Goal: Find specific page/section: Find specific page/section

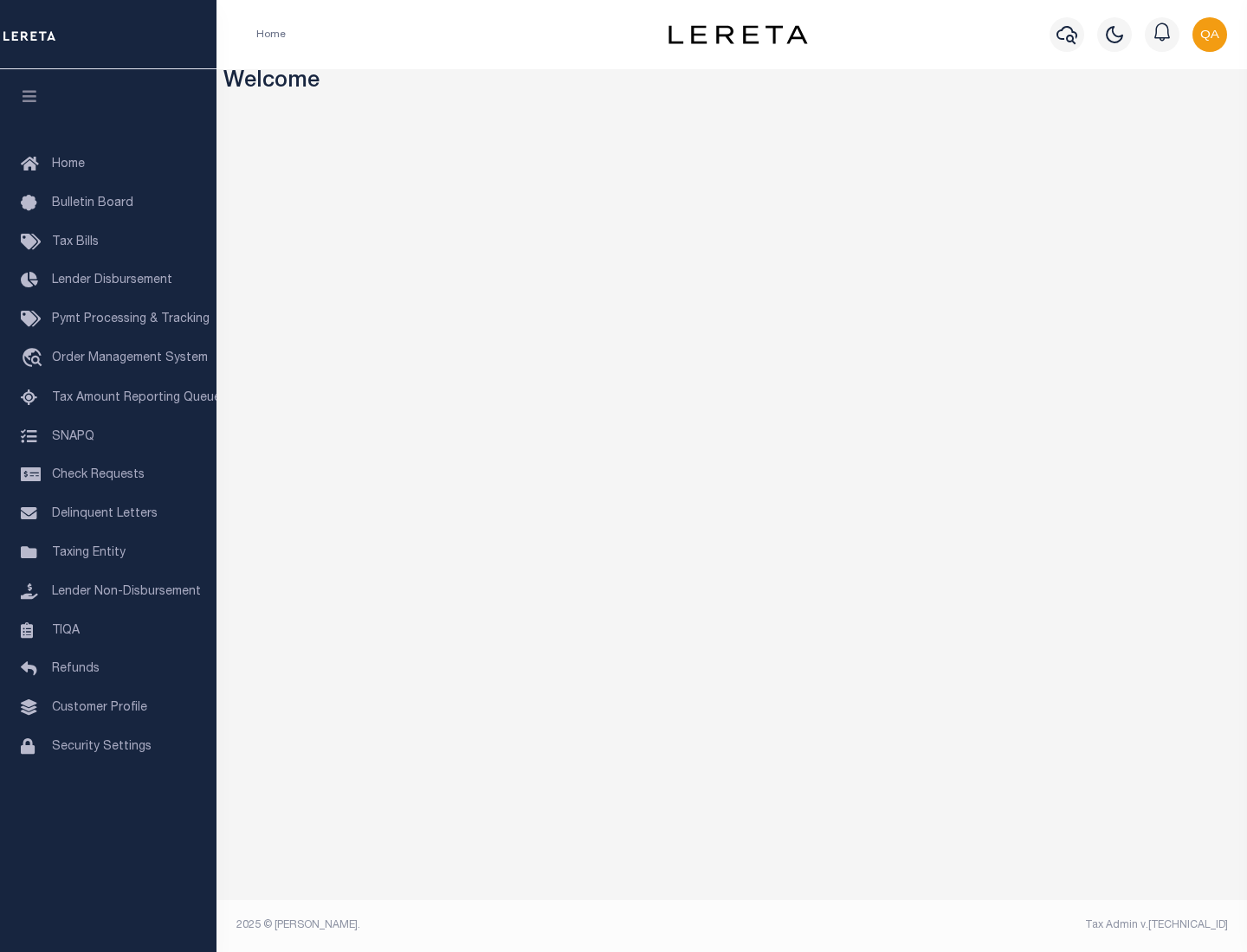
click at [108, 631] on link "TIQA" at bounding box center [108, 631] width 216 height 39
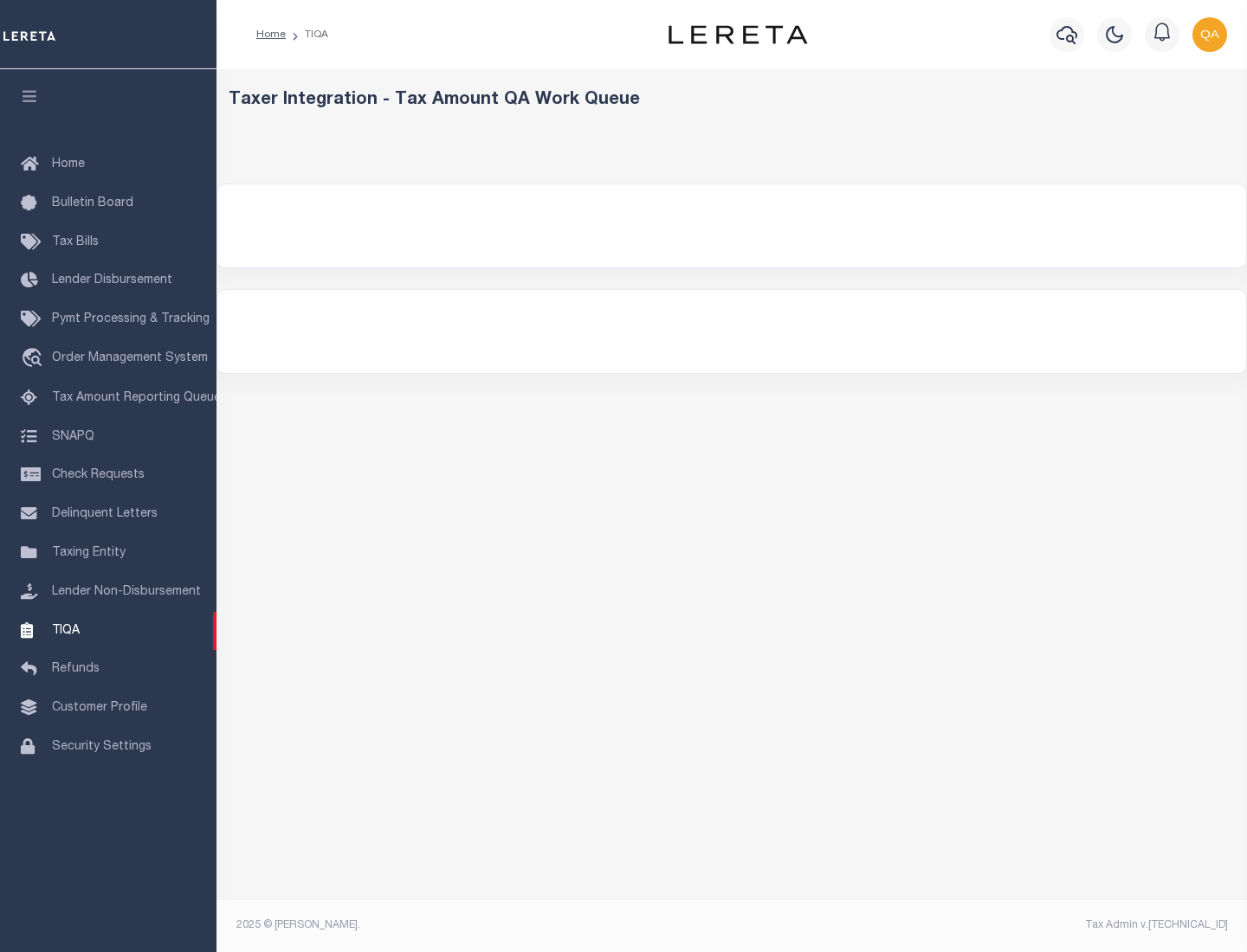
select select "200"
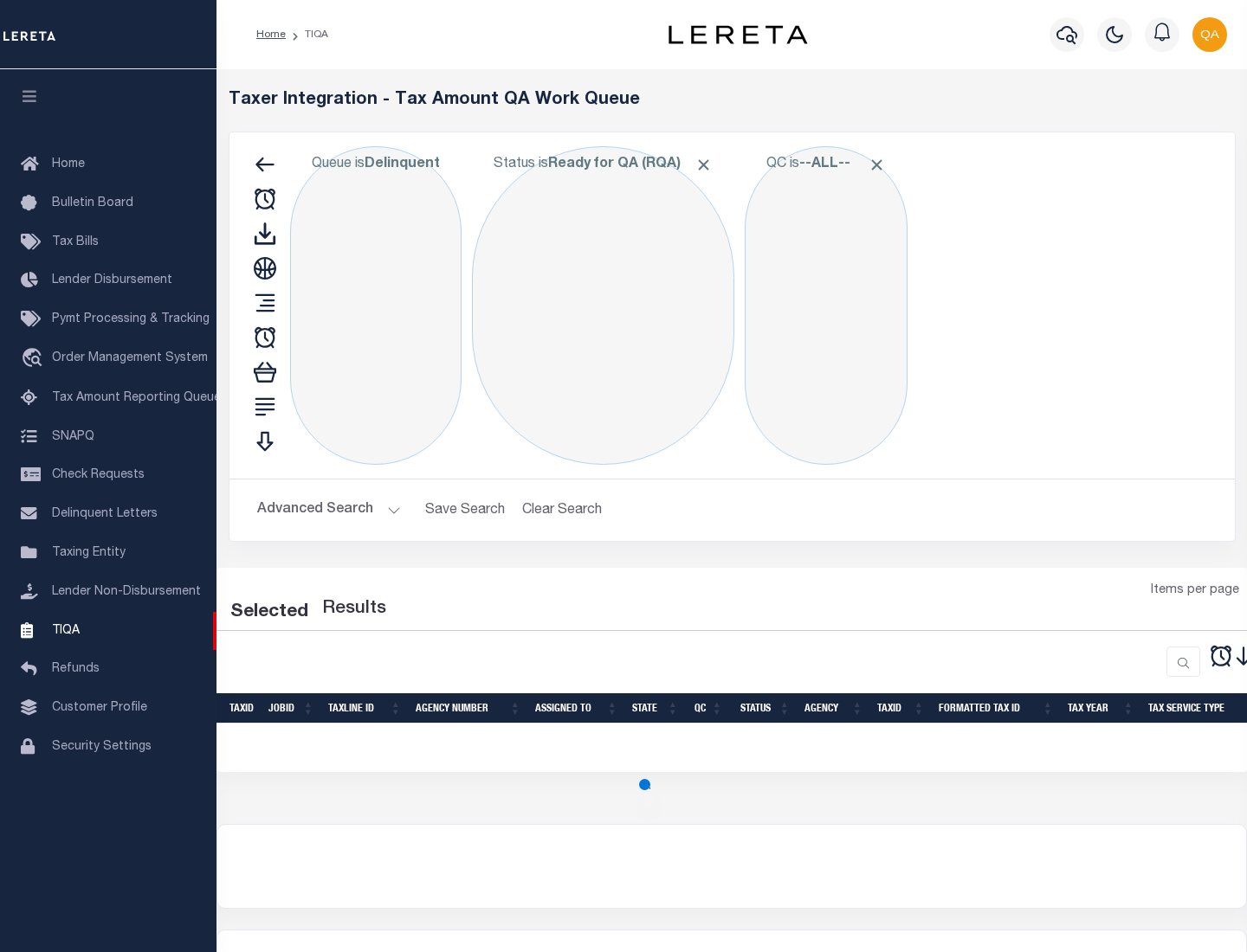
select select "200"
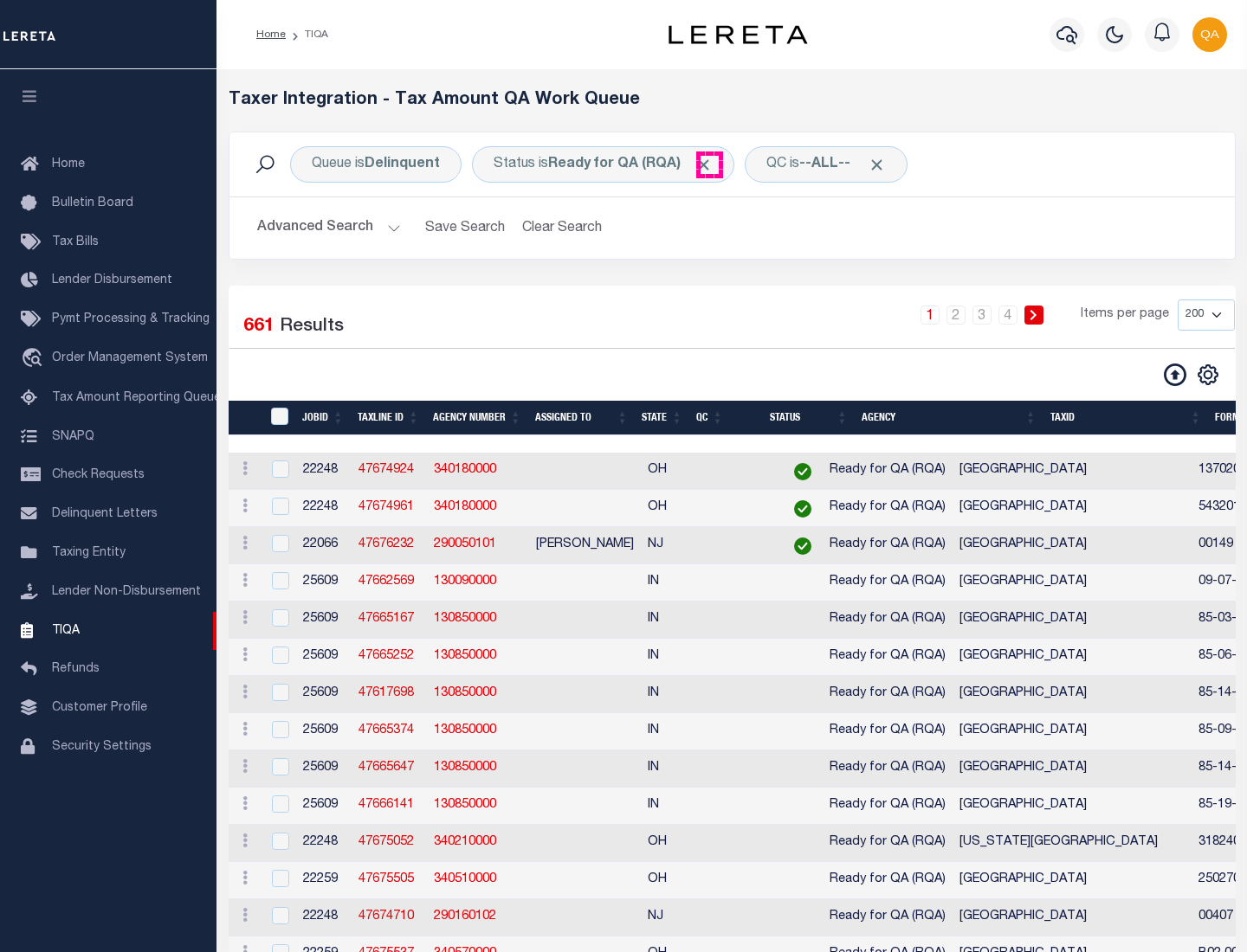
click at [709, 164] on span "Click to Remove" at bounding box center [702, 164] width 18 height 18
